Goal: Information Seeking & Learning: Check status

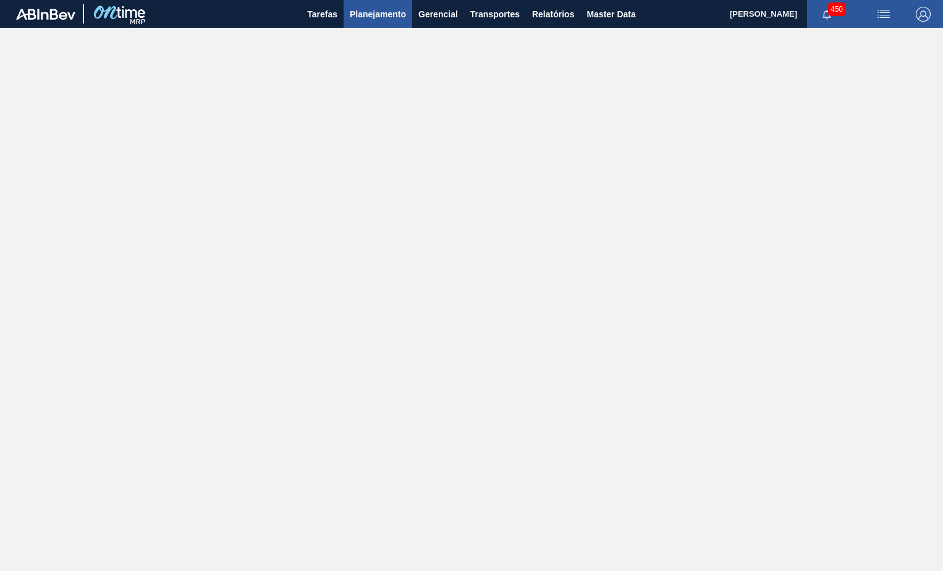
click at [358, 14] on span "Planejamento" at bounding box center [378, 14] width 56 height 15
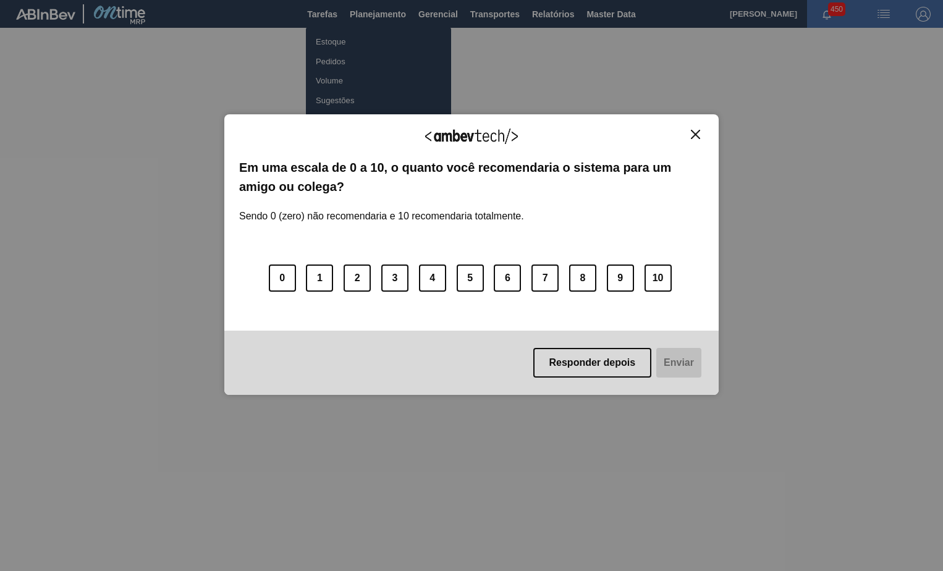
drag, startPoint x: 696, startPoint y: 132, endPoint x: 599, endPoint y: 108, distance: 100.2
click at [696, 132] on img "Close" at bounding box center [695, 134] width 9 height 9
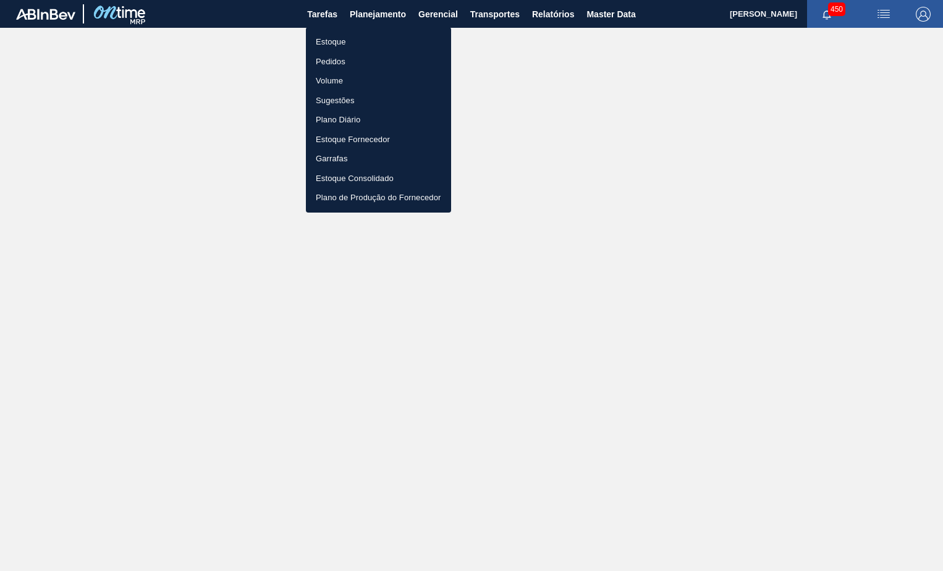
click at [341, 46] on li "Estoque" at bounding box center [378, 42] width 145 height 20
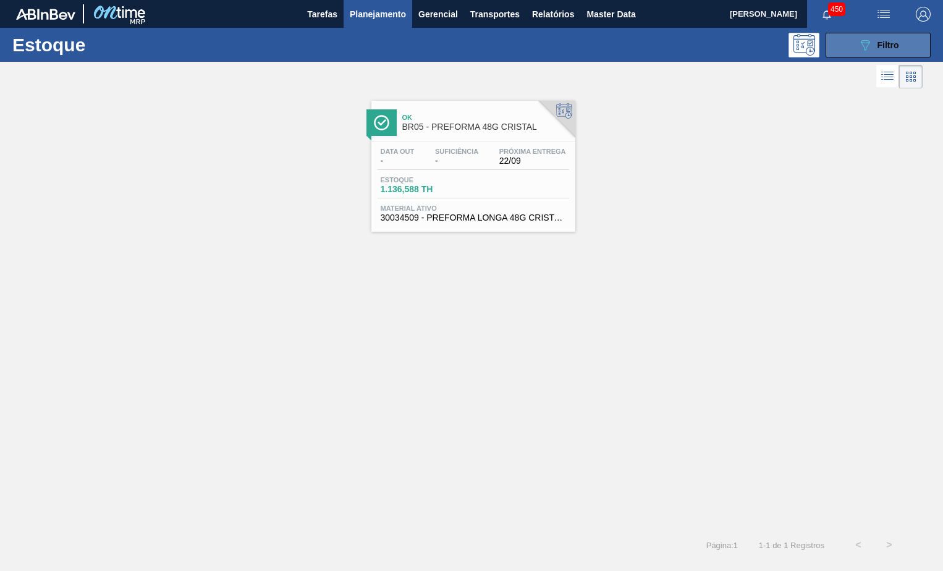
click at [908, 42] on button "089F7B8B-B2A5-4AFE-B5C0-19BA573D28AC Filtro" at bounding box center [878, 45] width 105 height 25
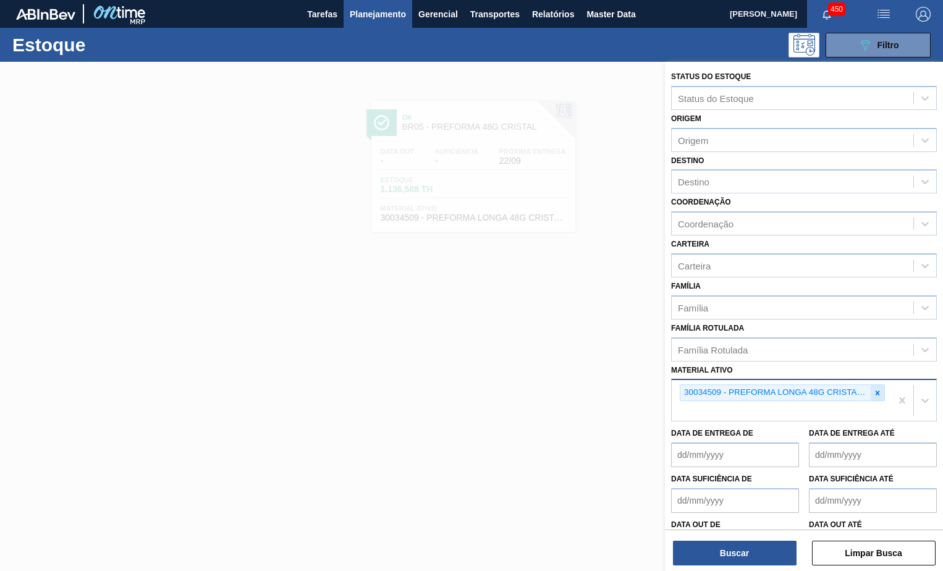
click at [874, 393] on icon at bounding box center [878, 393] width 9 height 9
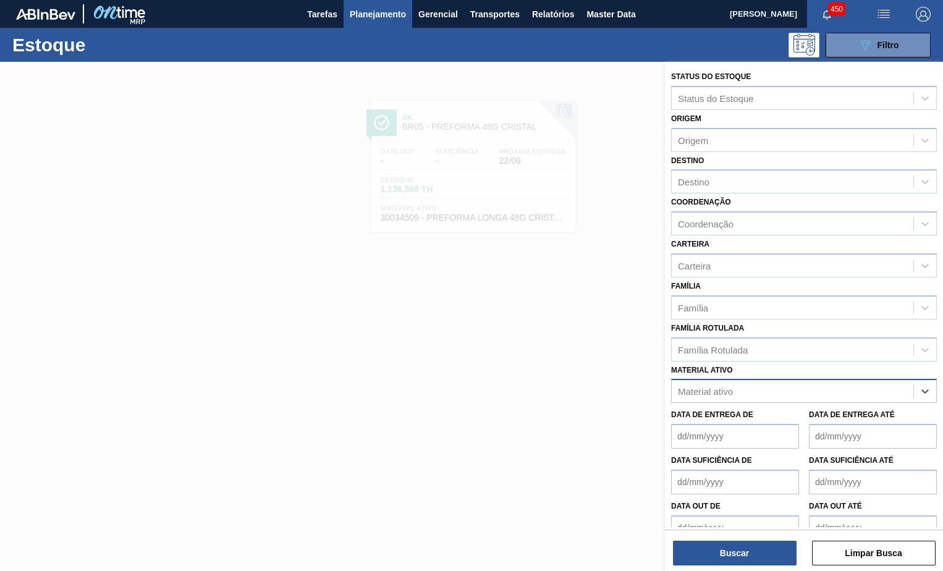
paste ativo "30030870"
type ativo "30030870"
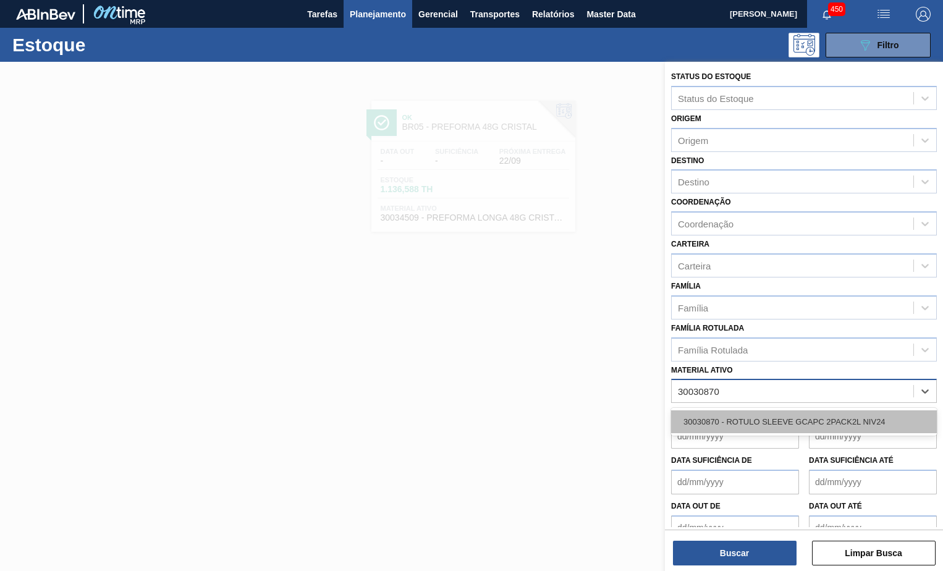
click at [749, 415] on div "30030870 - ROTULO SLEEVE GCAPC 2PACK2L NIV24" at bounding box center [804, 422] width 266 height 23
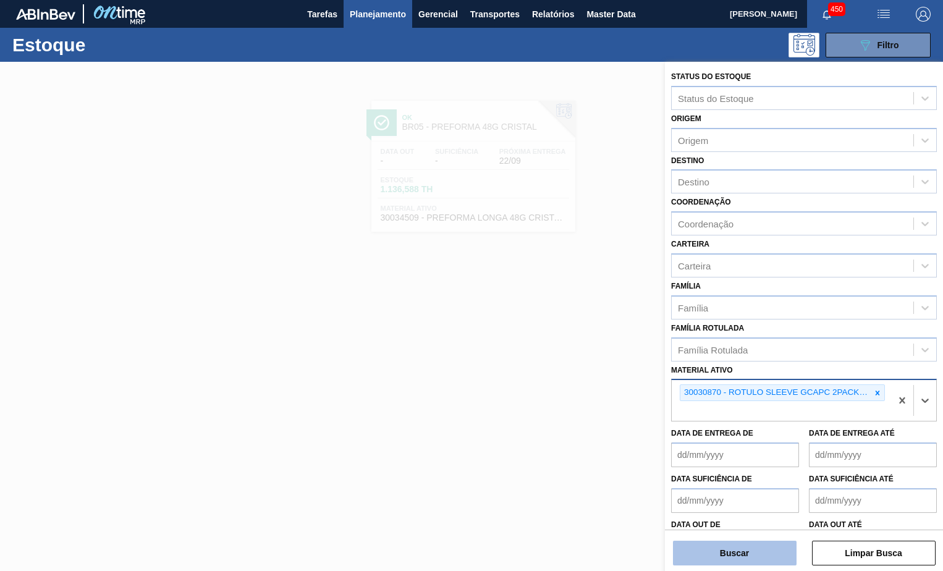
click at [726, 556] on button "Buscar" at bounding box center [735, 553] width 124 height 25
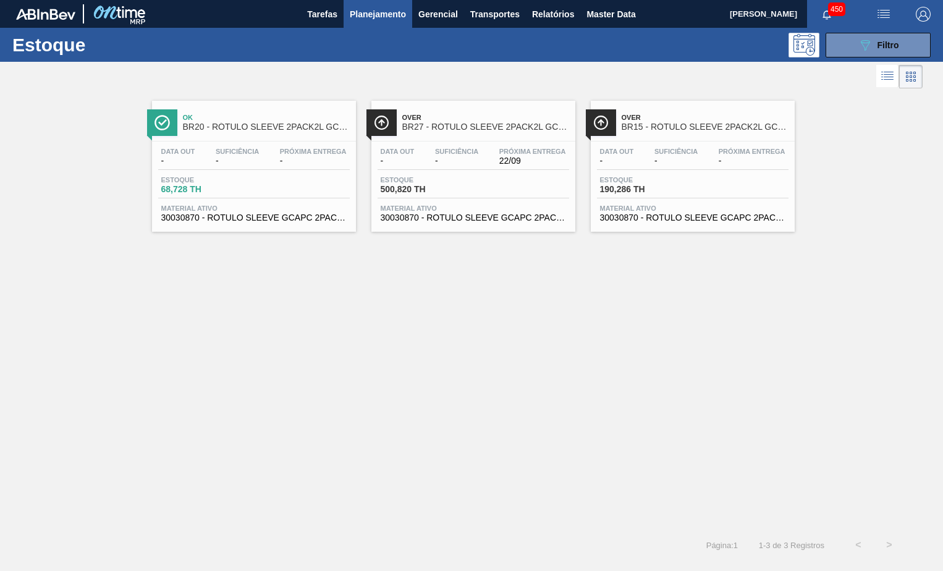
click at [467, 126] on span "BR27 - RÓTULO SLEEVE 2PACK2L GCA + PC" at bounding box center [485, 126] width 167 height 9
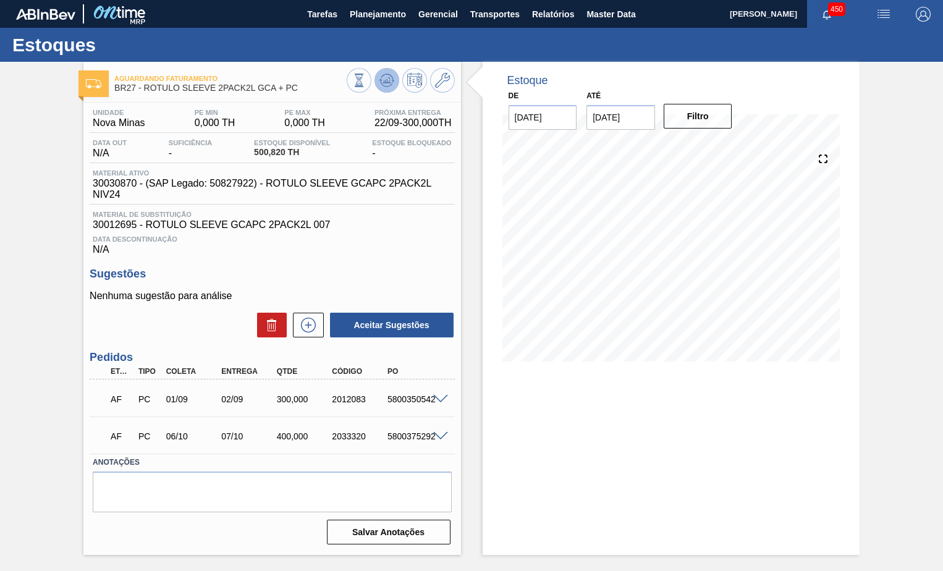
click at [390, 80] on icon at bounding box center [387, 80] width 15 height 15
